Goal: Navigation & Orientation: Find specific page/section

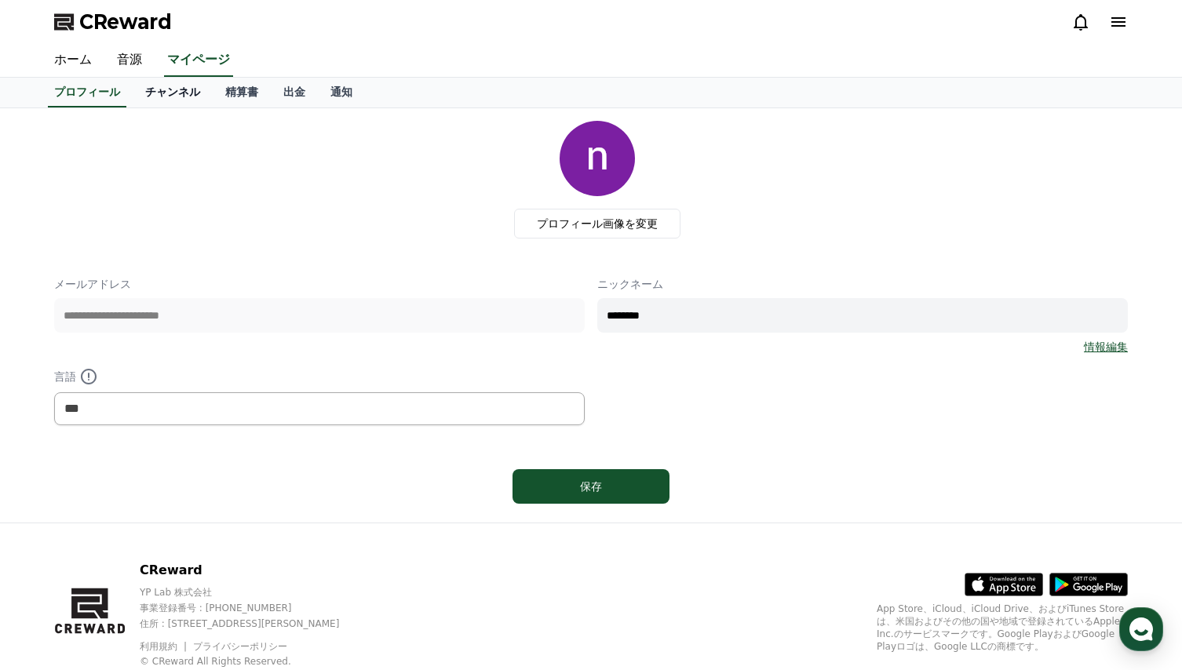
click at [148, 89] on link "チャンネル" at bounding box center [173, 93] width 80 height 30
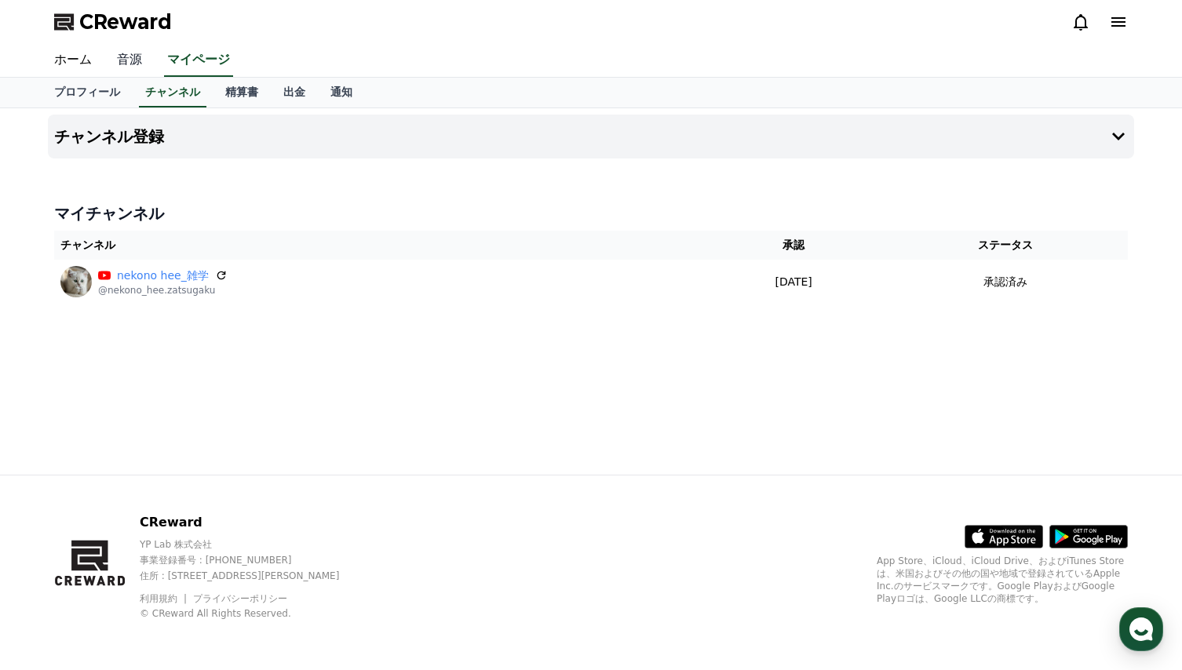
click at [114, 59] on link "音源" at bounding box center [129, 60] width 50 height 33
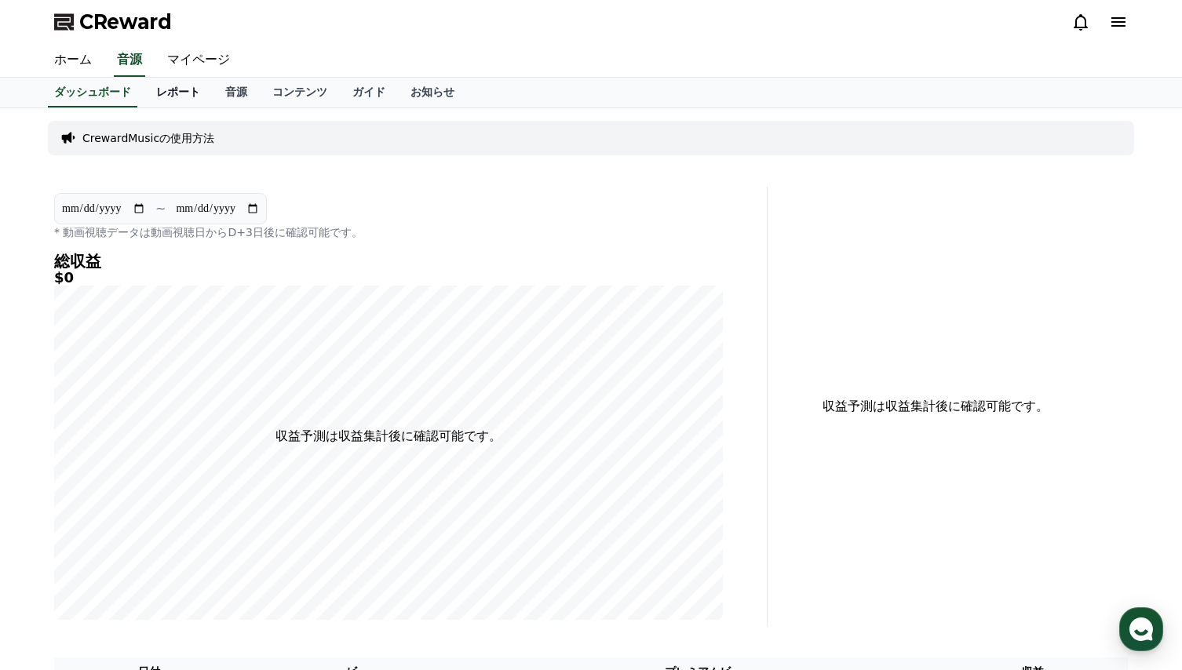
click at [154, 98] on link "レポート" at bounding box center [178, 93] width 69 height 30
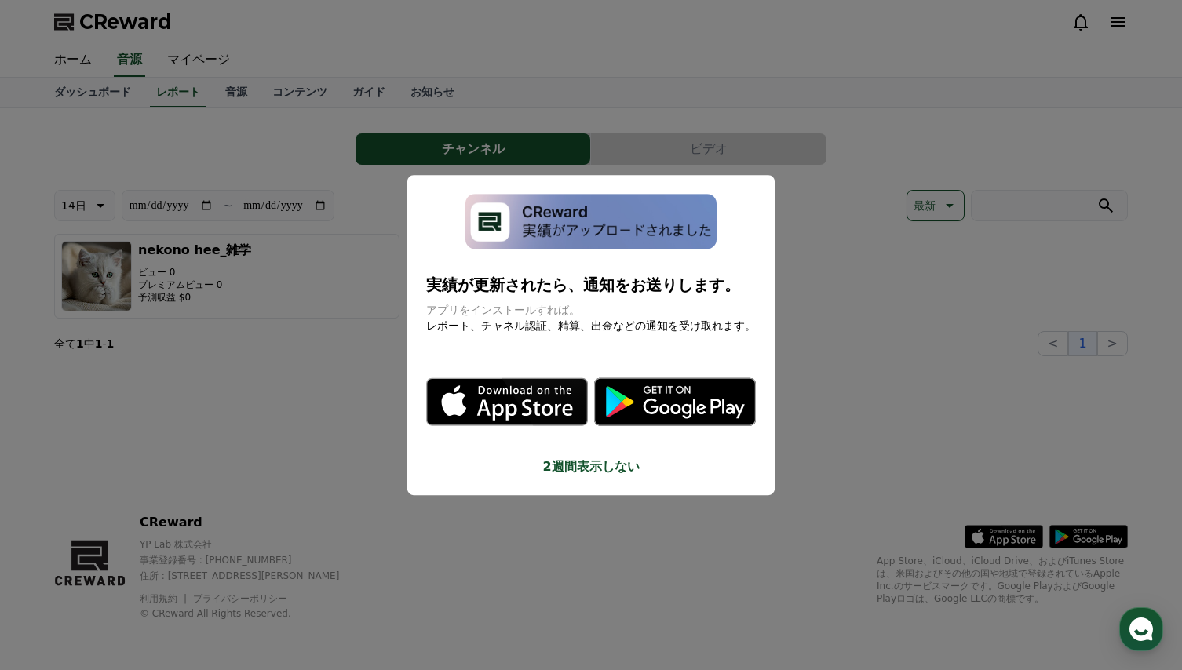
click at [167, 144] on button "close modal" at bounding box center [591, 335] width 1182 height 670
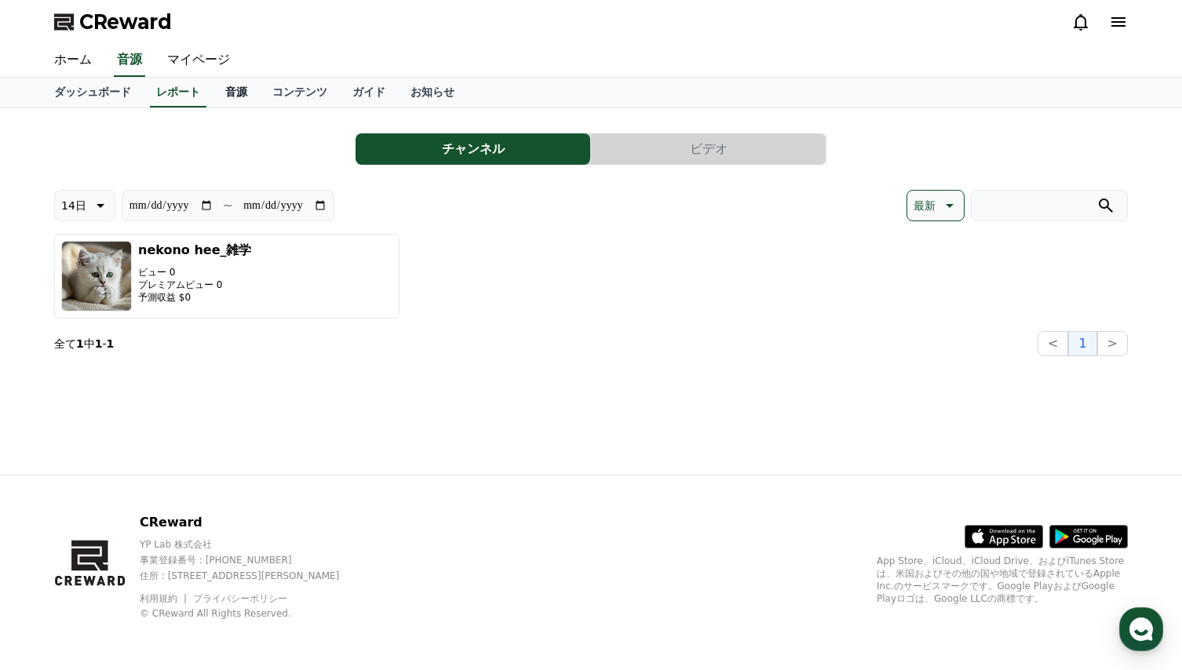
click at [213, 90] on link "音源" at bounding box center [236, 93] width 47 height 30
